Goal: Share content: Share content

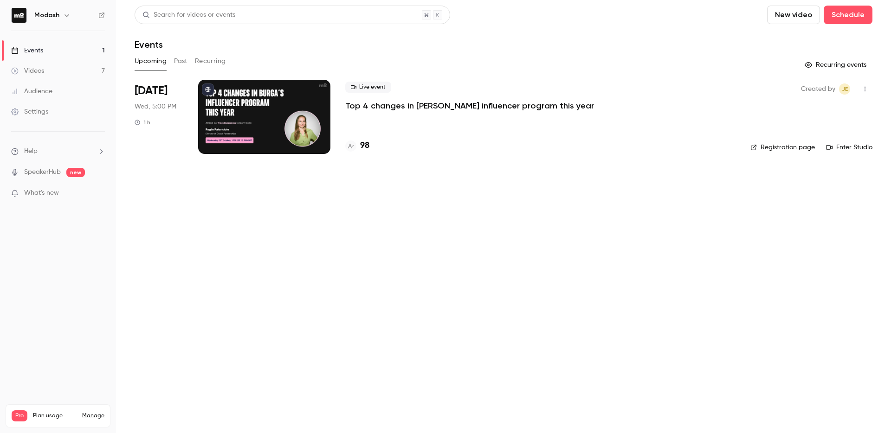
click at [420, 110] on p "Top 4 changes in [PERSON_NAME] influencer program this year" at bounding box center [469, 105] width 249 height 11
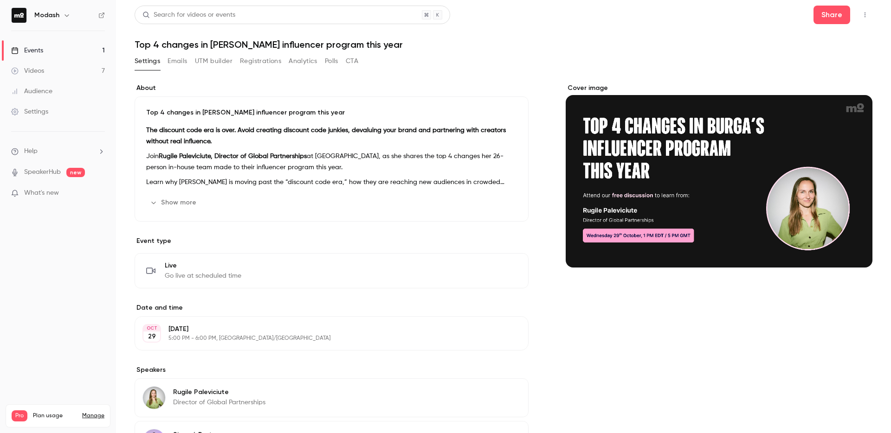
click at [182, 66] on button "Emails" at bounding box center [177, 61] width 19 height 15
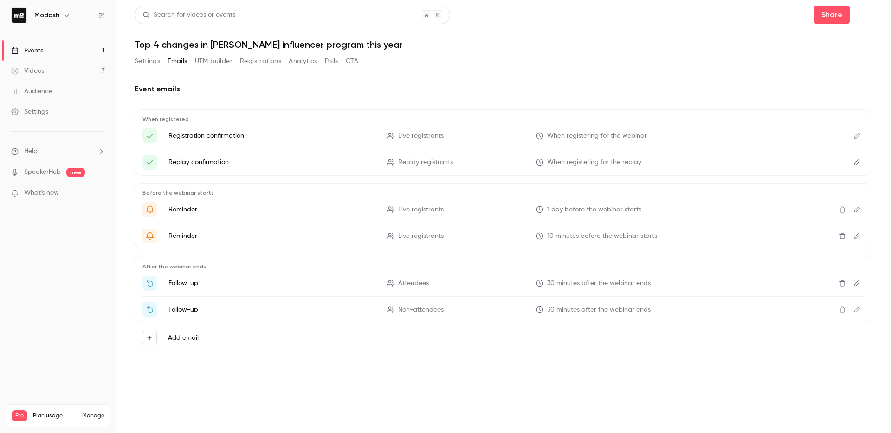
click at [50, 51] on link "Events 1" at bounding box center [58, 50] width 116 height 20
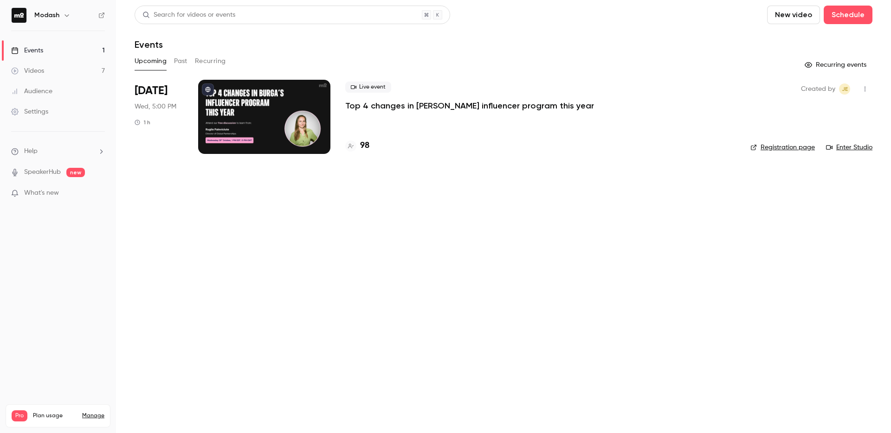
click at [407, 107] on p "Top 4 changes in [PERSON_NAME] influencer program this year" at bounding box center [469, 105] width 249 height 11
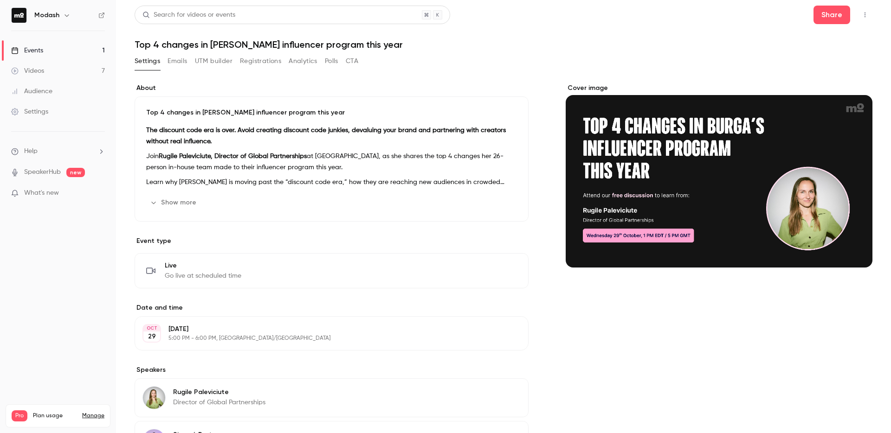
click at [858, 19] on button "button" at bounding box center [865, 14] width 15 height 15
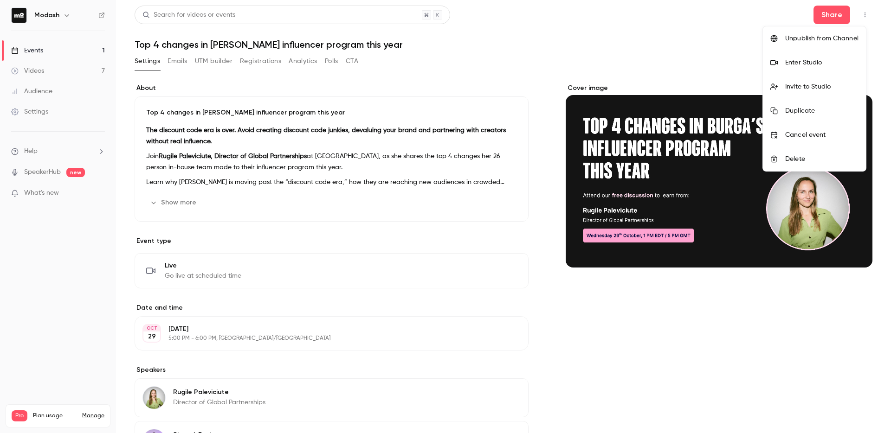
click at [857, 19] on div at bounding box center [445, 216] width 891 height 433
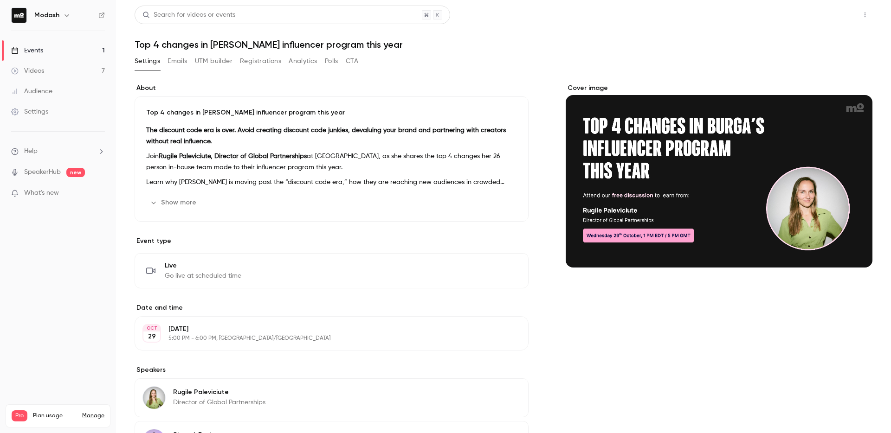
click at [829, 16] on button "Share" at bounding box center [832, 15] width 37 height 19
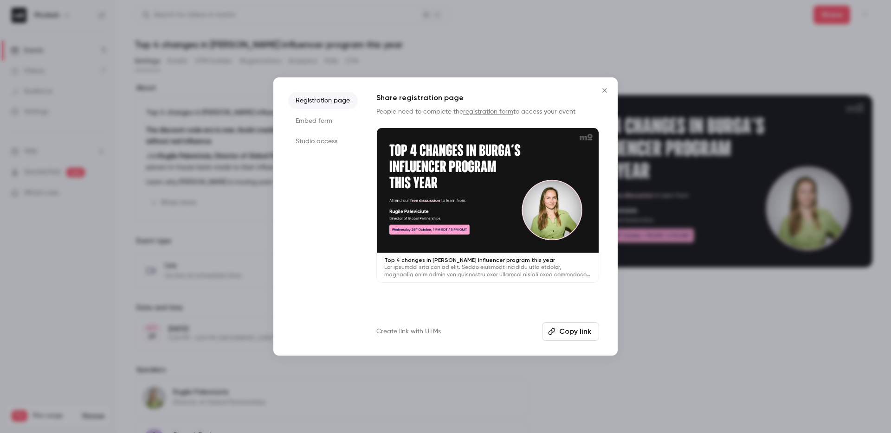
click at [570, 335] on button "Copy link" at bounding box center [570, 332] width 57 height 19
click at [491, 227] on div at bounding box center [488, 190] width 222 height 125
drag, startPoint x: 607, startPoint y: 89, endPoint x: 601, endPoint y: 87, distance: 7.3
click at [606, 89] on icon "Close" at bounding box center [604, 90] width 11 height 7
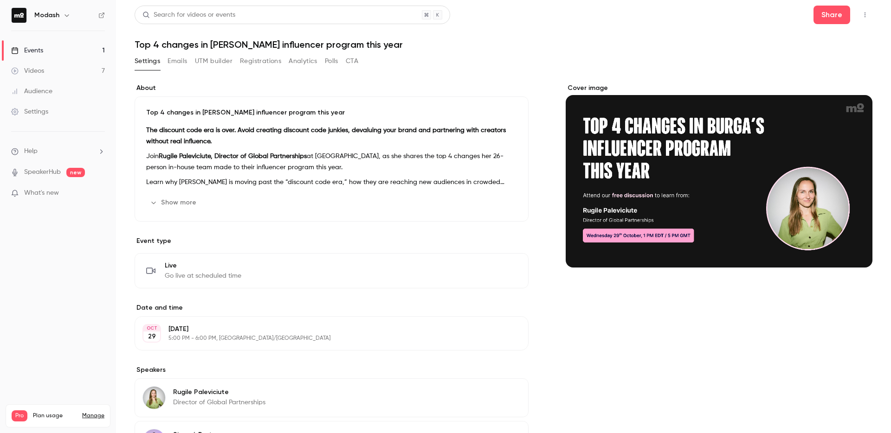
click at [64, 52] on link "Events 1" at bounding box center [58, 50] width 116 height 20
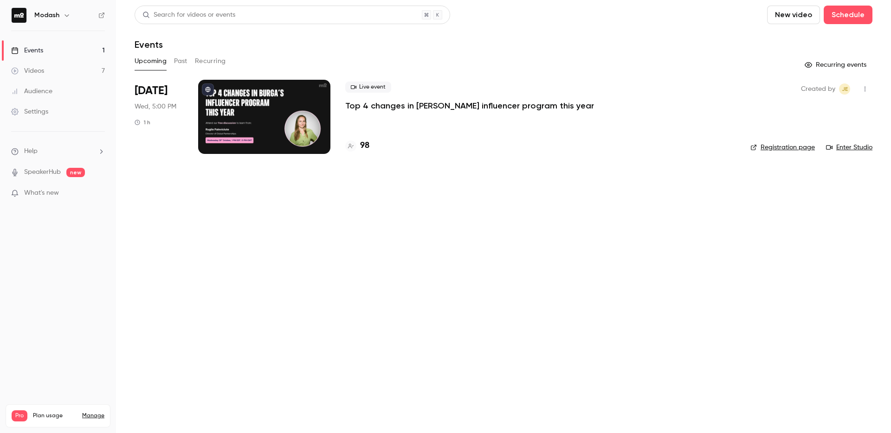
click at [263, 116] on div at bounding box center [264, 117] width 132 height 74
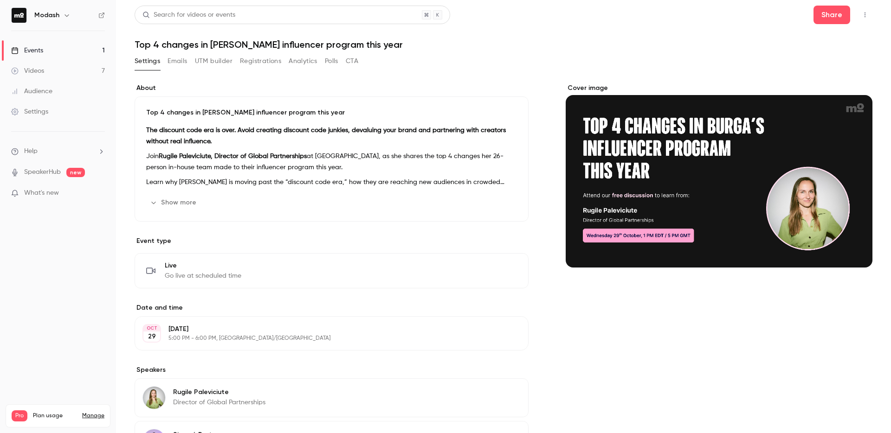
click at [861, 15] on icon "button" at bounding box center [864, 15] width 7 height 6
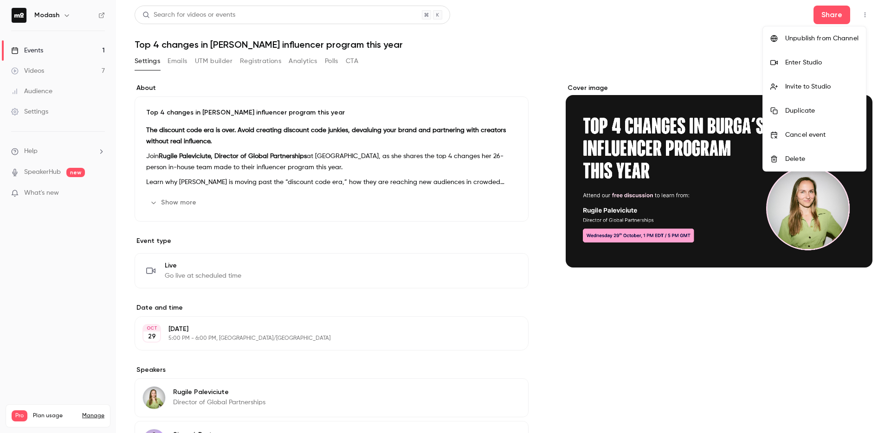
click at [836, 14] on div at bounding box center [445, 216] width 891 height 433
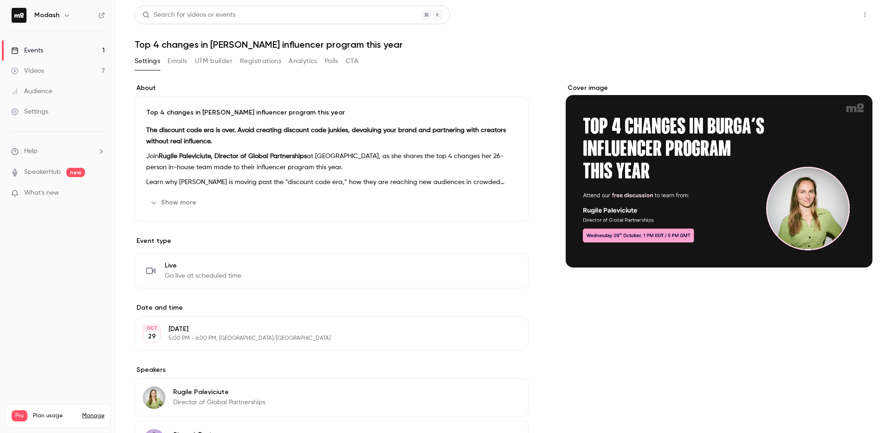
click at [834, 15] on button "Share" at bounding box center [832, 15] width 37 height 19
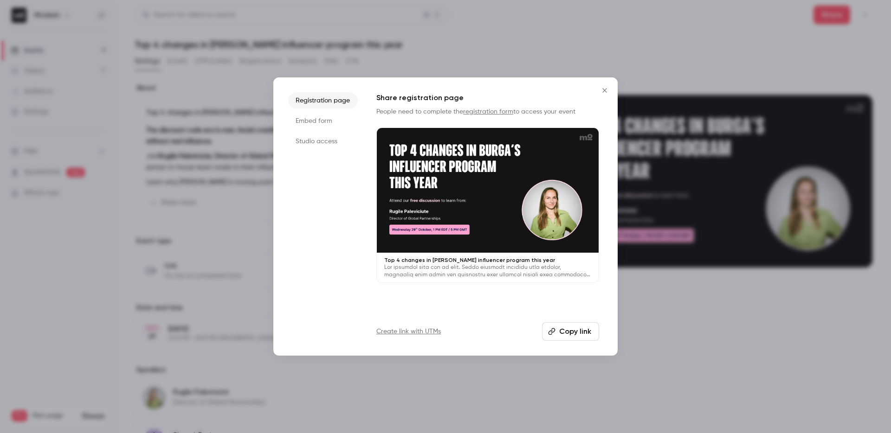
click at [455, 225] on div at bounding box center [488, 190] width 222 height 125
